Goal: Register for event/course

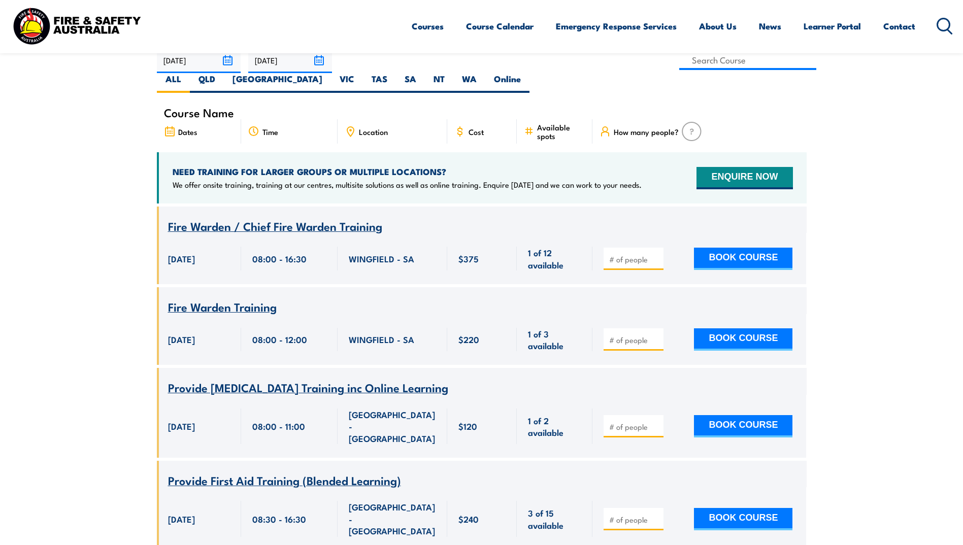
scroll to position [254, 0]
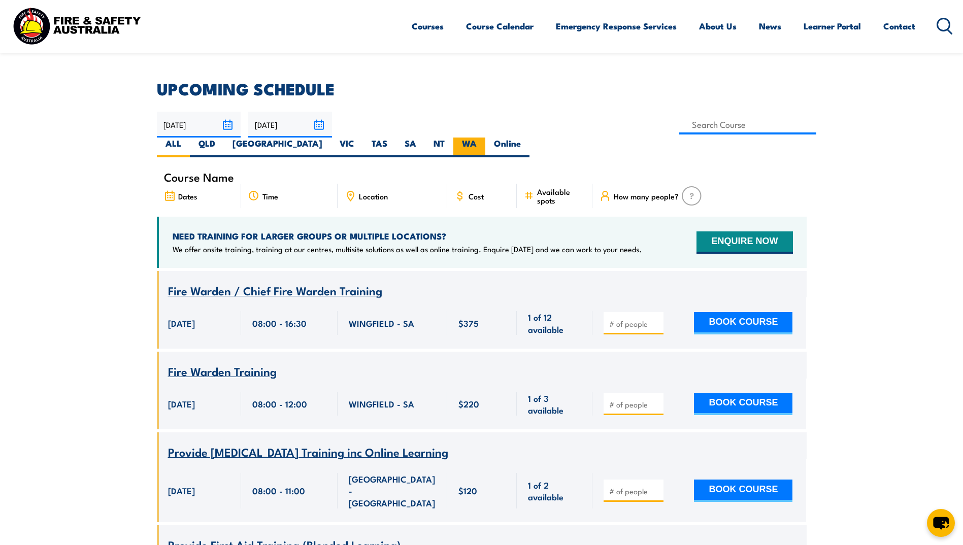
click at [485, 138] on label "WA" at bounding box center [469, 148] width 32 height 20
click at [483, 138] on input "WA" at bounding box center [480, 141] width 7 height 7
radio input "true"
